Goal: Find specific page/section: Find specific page/section

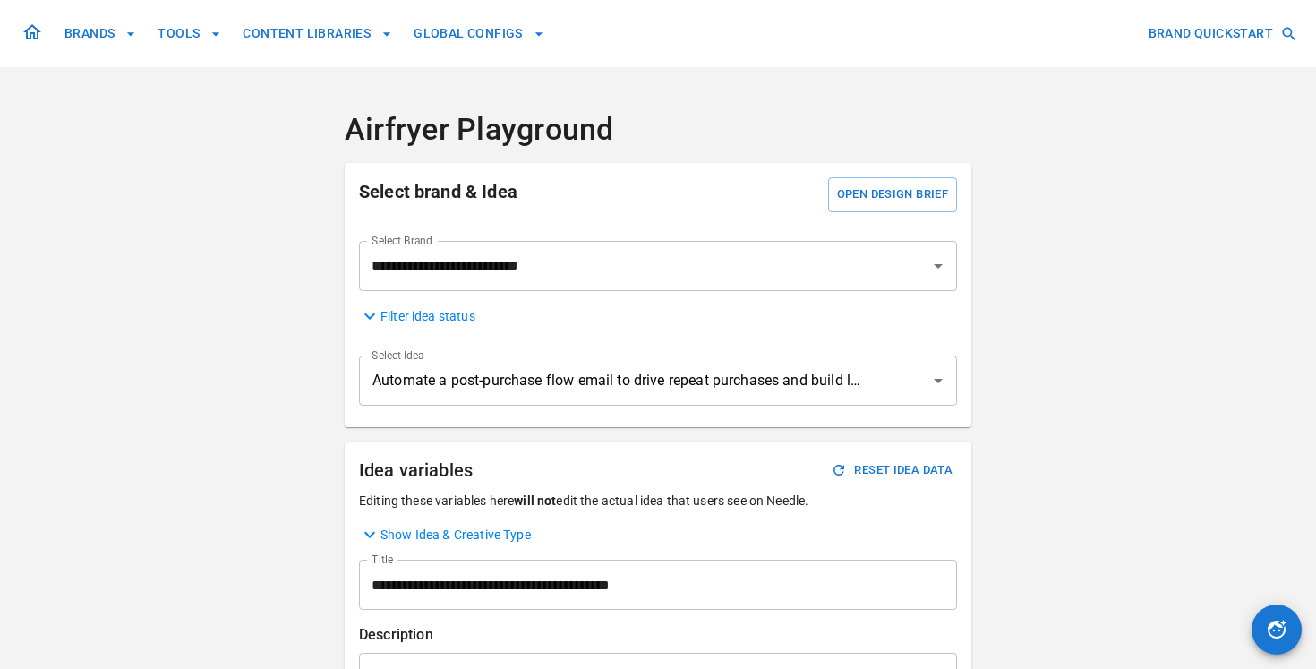
click at [28, 39] on icon at bounding box center [31, 31] width 21 height 21
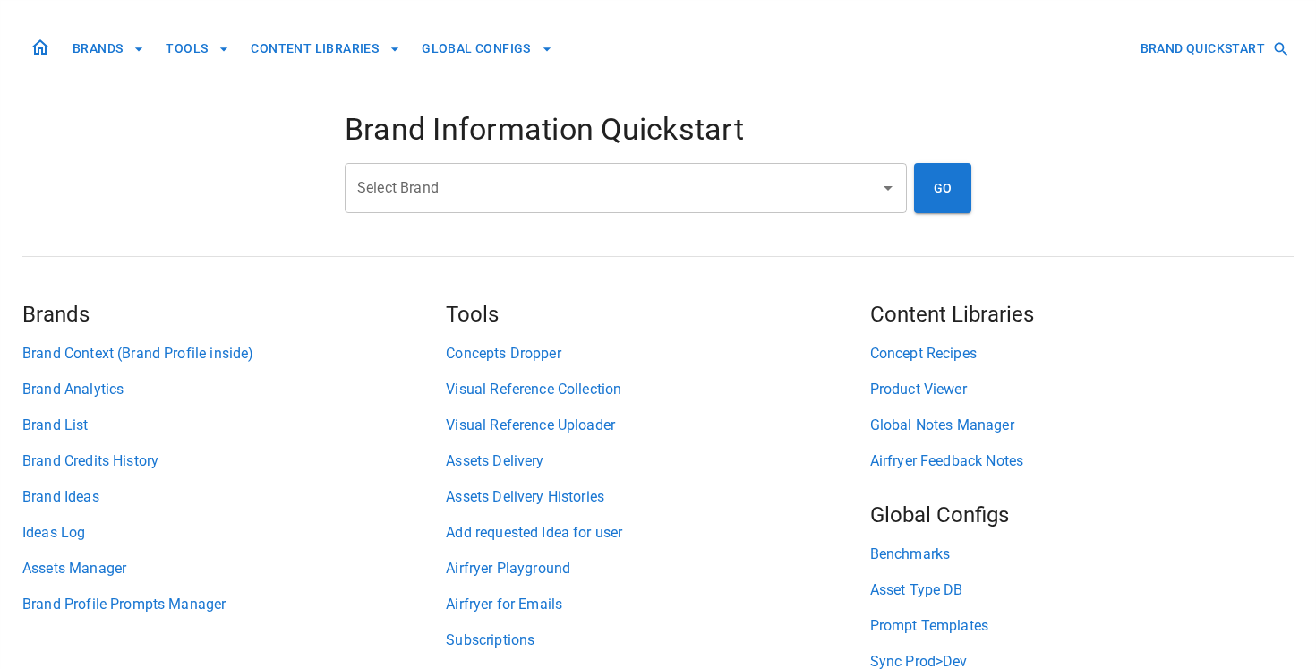
click at [651, 191] on input "Select Brand" at bounding box center [612, 188] width 519 height 34
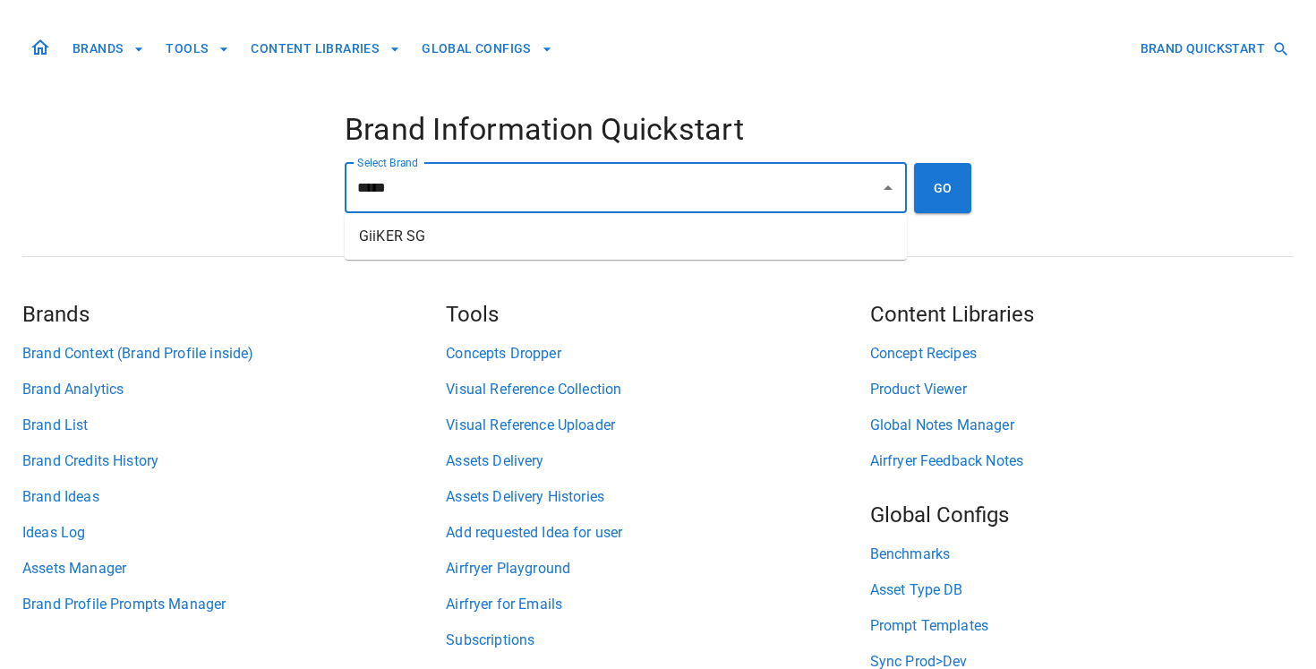
click at [664, 246] on li "GiiKER SG" at bounding box center [626, 236] width 562 height 32
type input "*********"
click at [961, 198] on button "GO" at bounding box center [942, 188] width 57 height 50
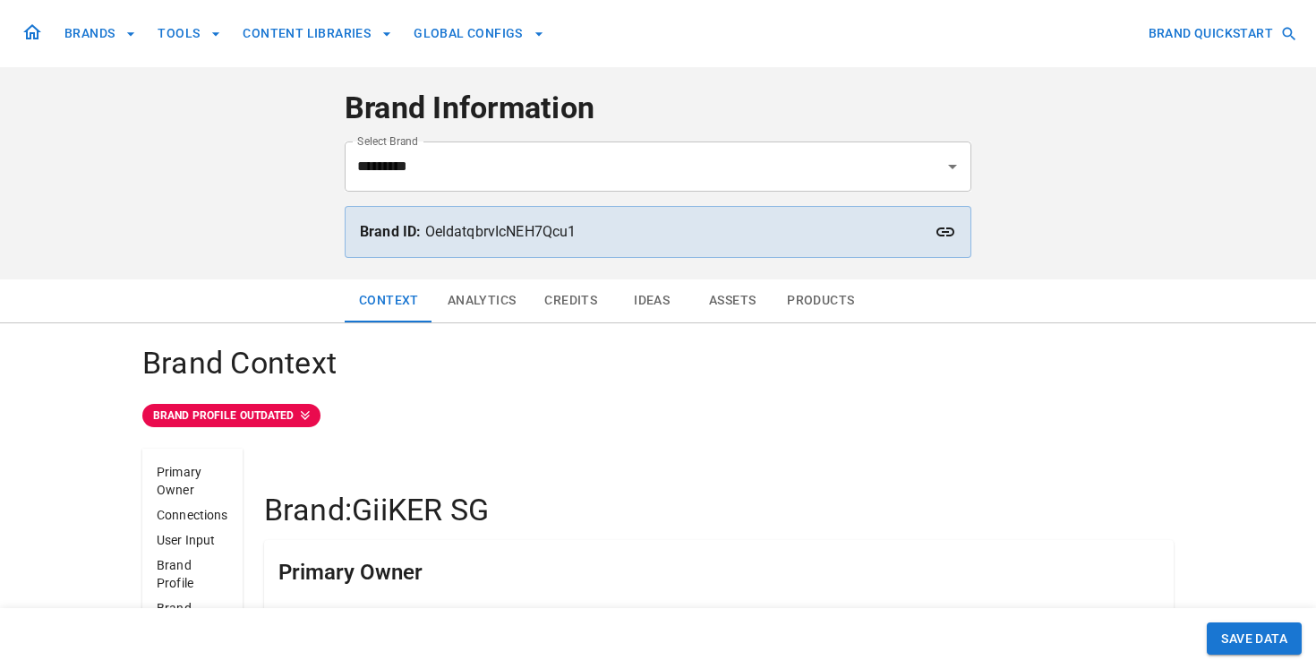
click at [724, 305] on button "Assets" at bounding box center [732, 300] width 81 height 43
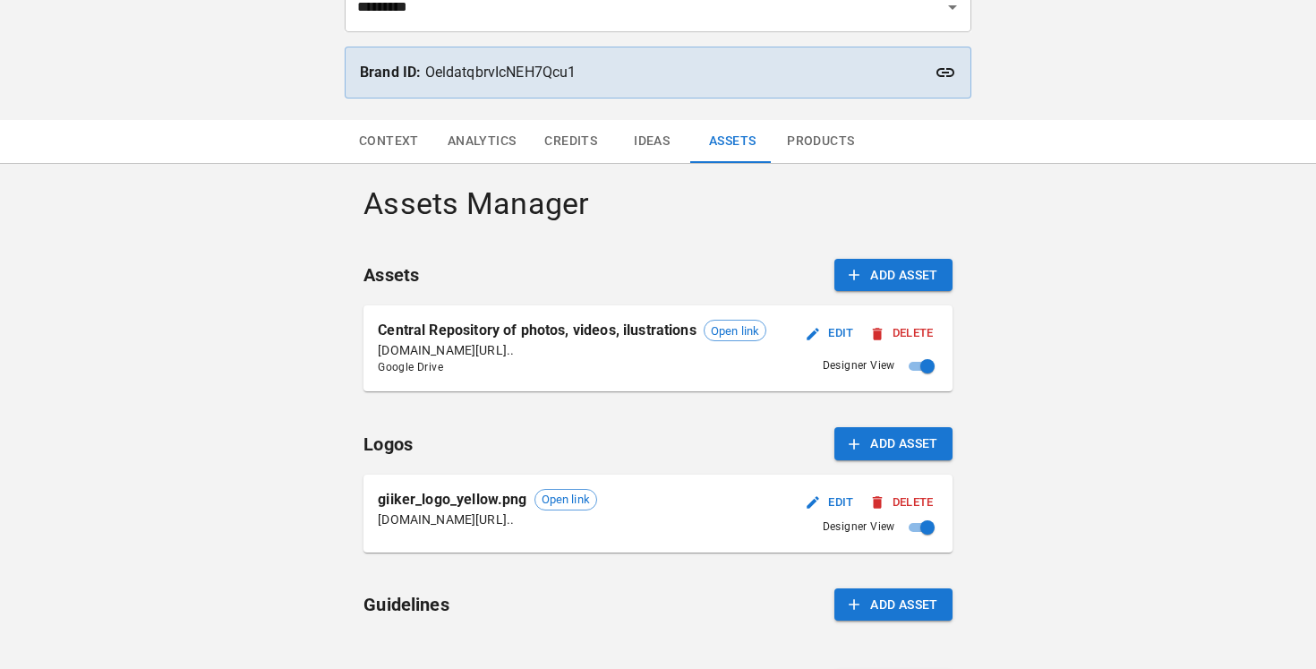
scroll to position [215, 0]
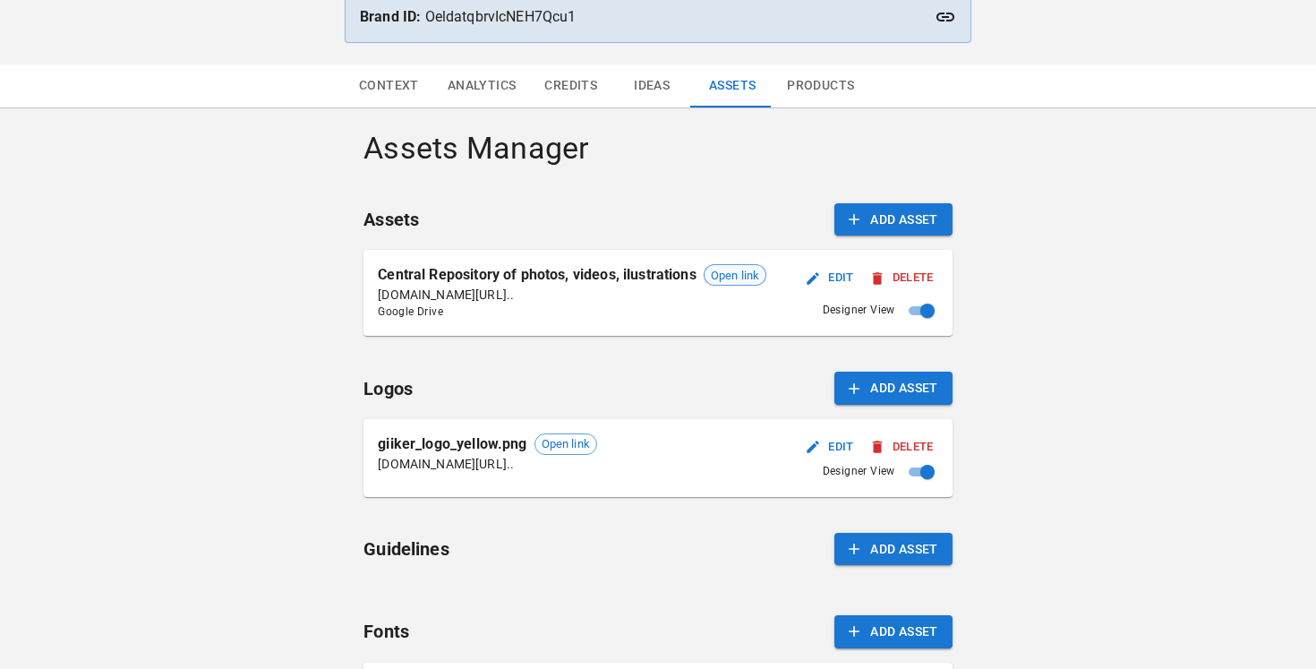
click at [735, 267] on span "Open link" at bounding box center [735, 276] width 61 height 18
